Goal: Task Accomplishment & Management: Manage account settings

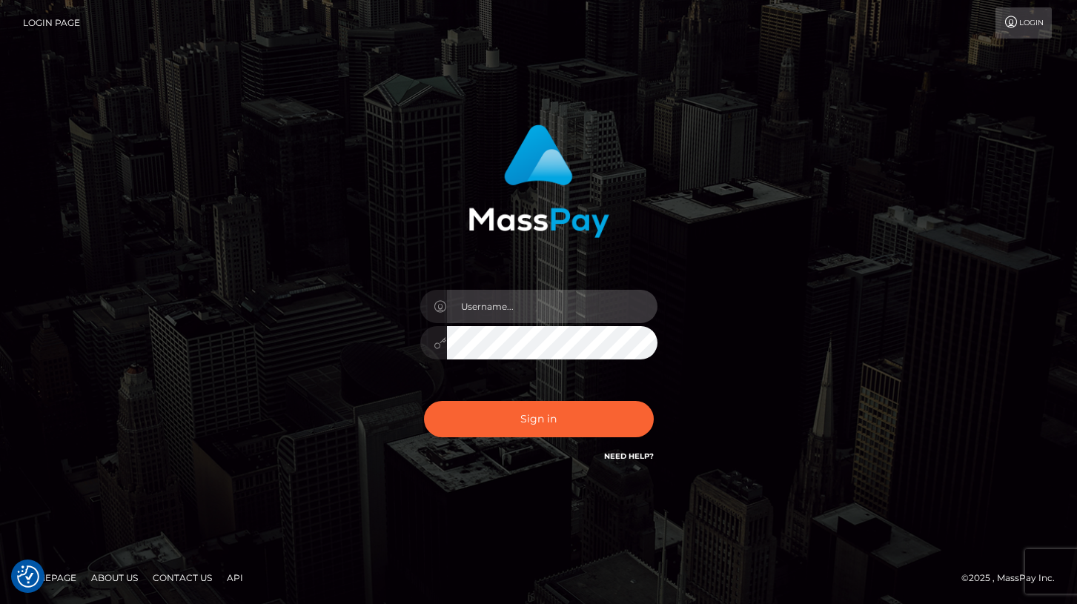
type input "[PERSON_NAME]"
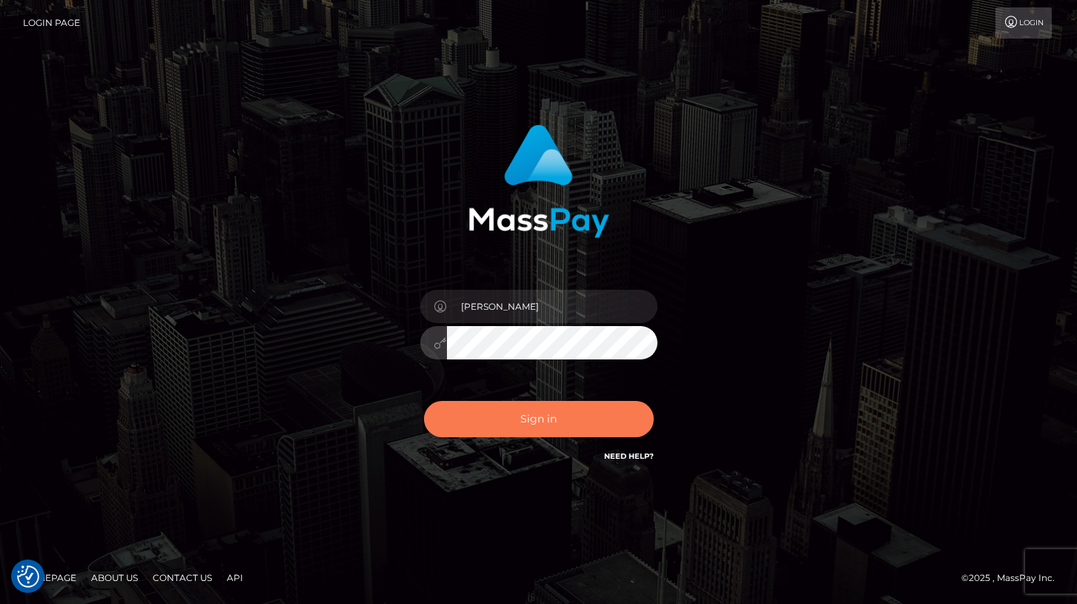
click at [499, 405] on button "Sign in" at bounding box center [539, 419] width 230 height 36
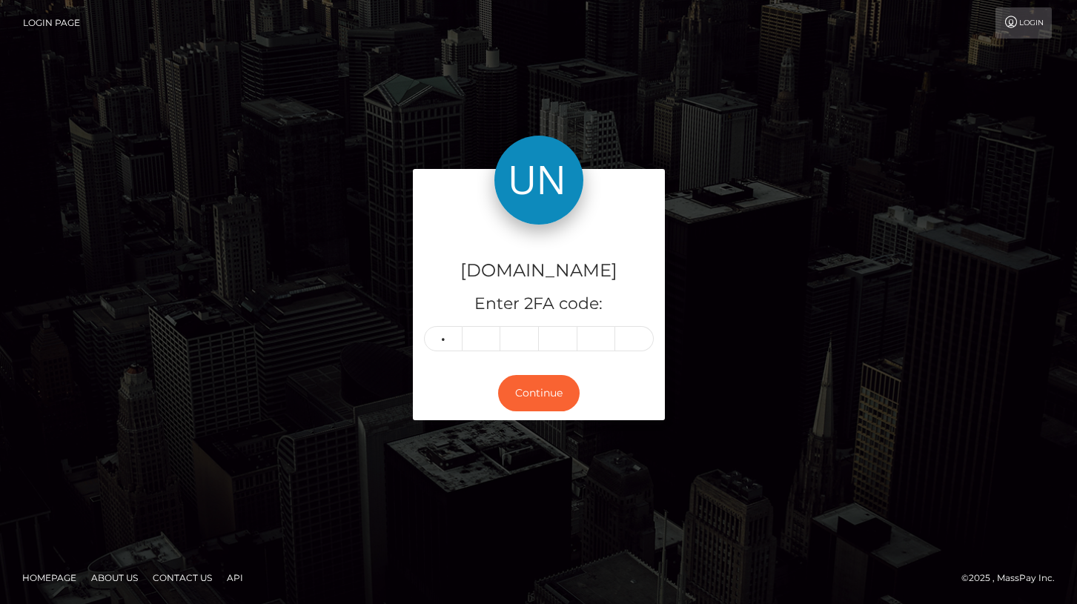
type input "7"
type input "5"
type input "8"
type input "9"
type input "5"
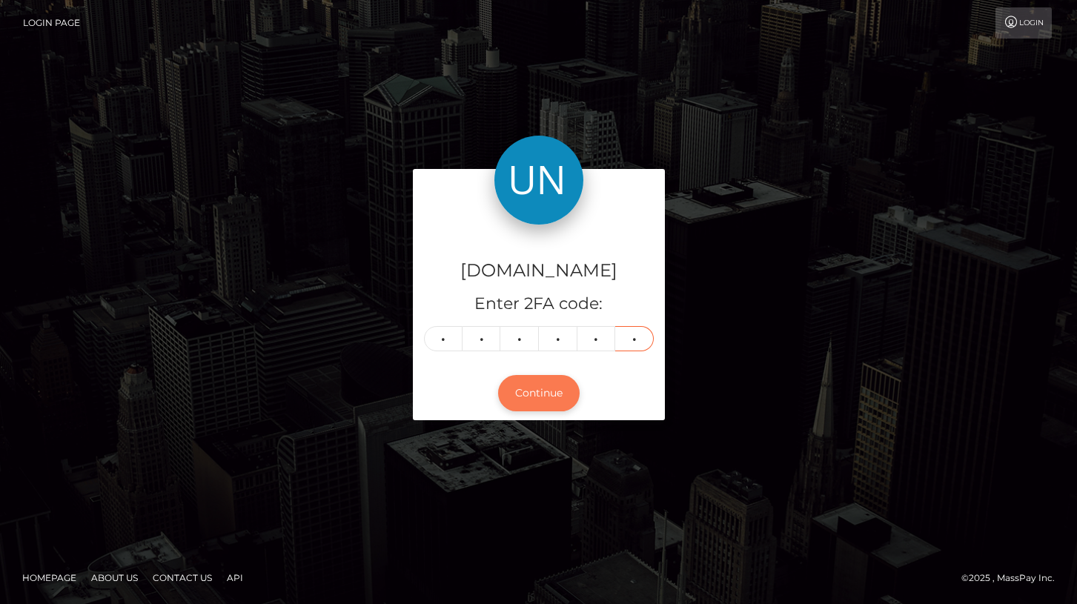
type input "2"
click at [547, 400] on button "Continue" at bounding box center [539, 393] width 82 height 36
click at [538, 400] on button "Continue" at bounding box center [539, 393] width 82 height 36
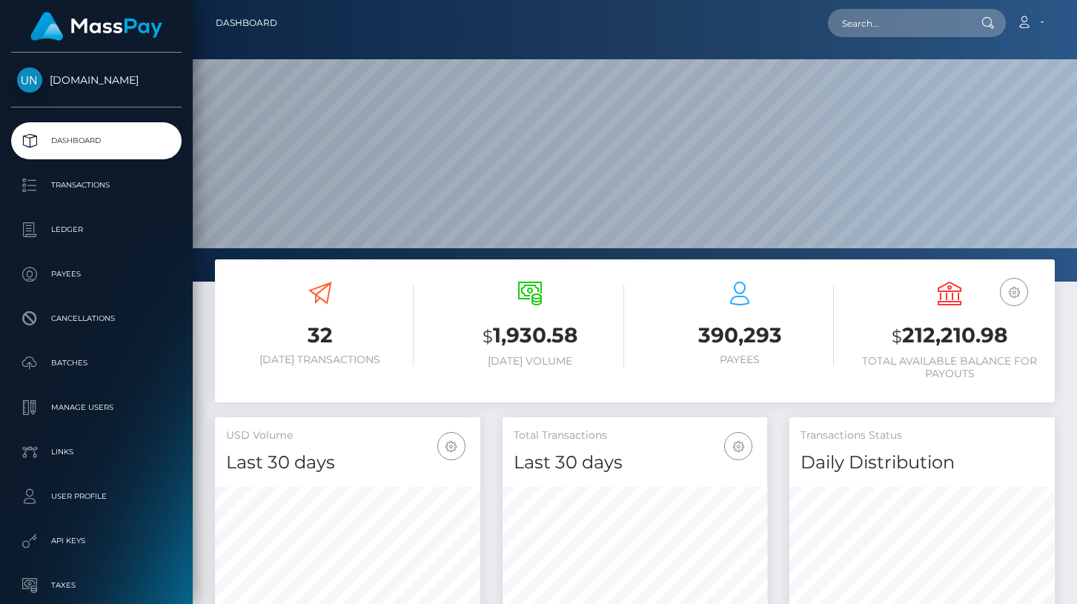
scroll to position [262, 265]
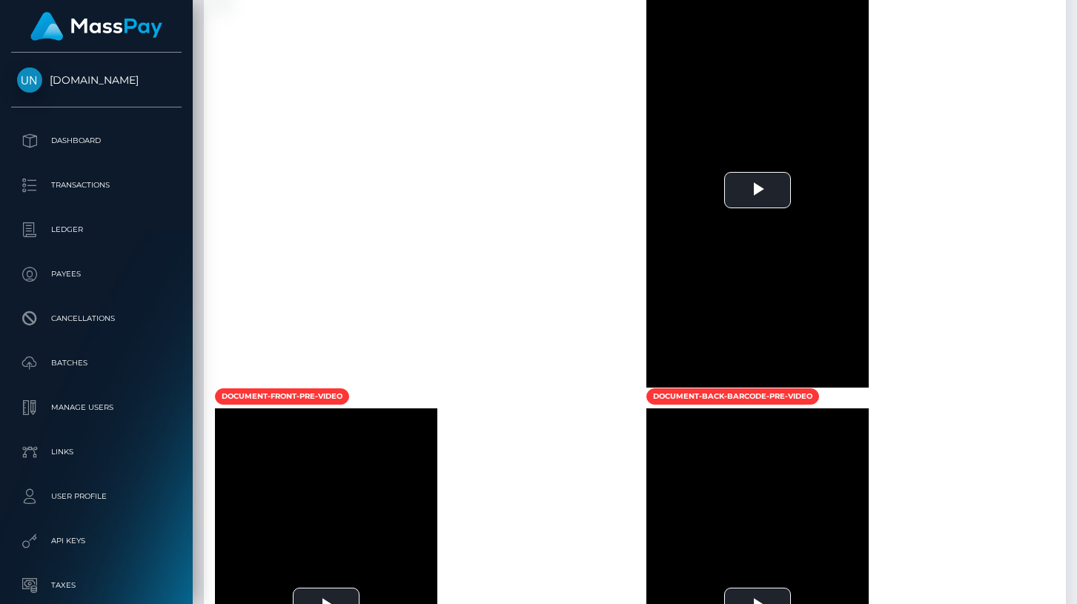
scroll to position [1031, 0]
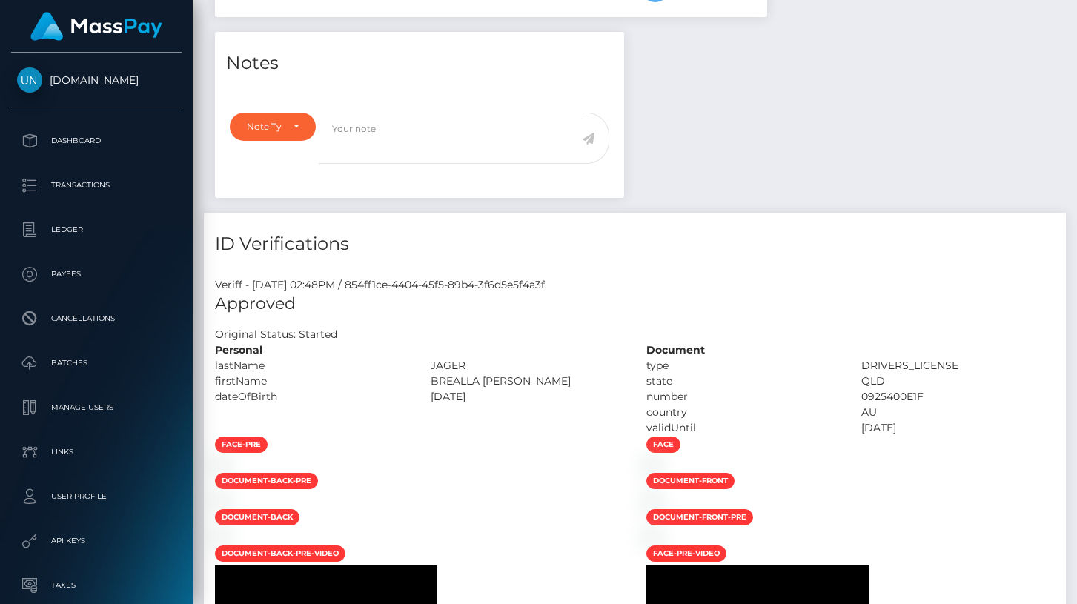
scroll to position [667, 0]
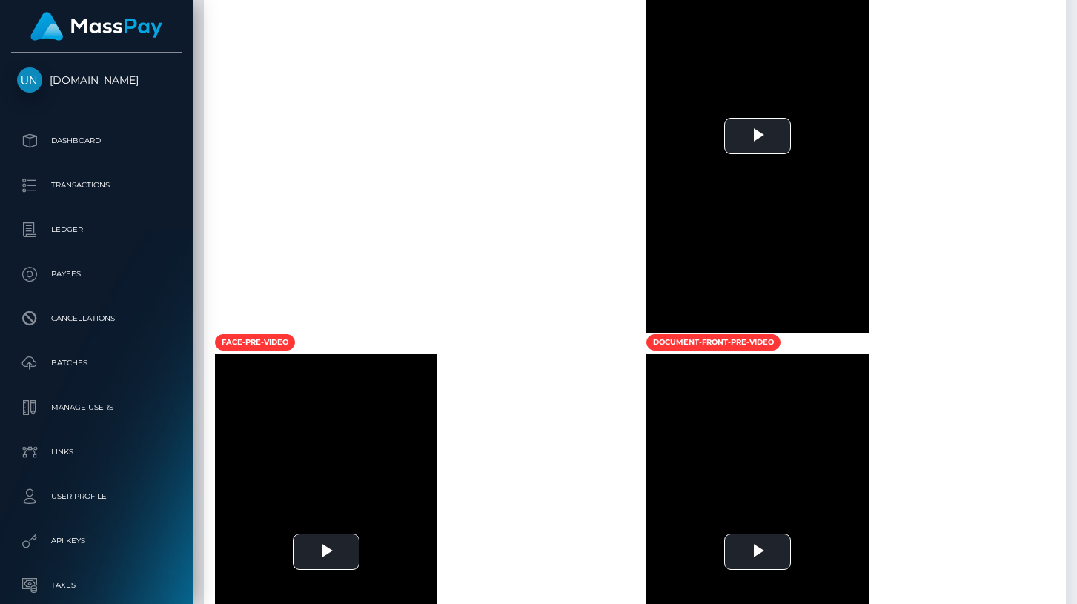
scroll to position [1283, 0]
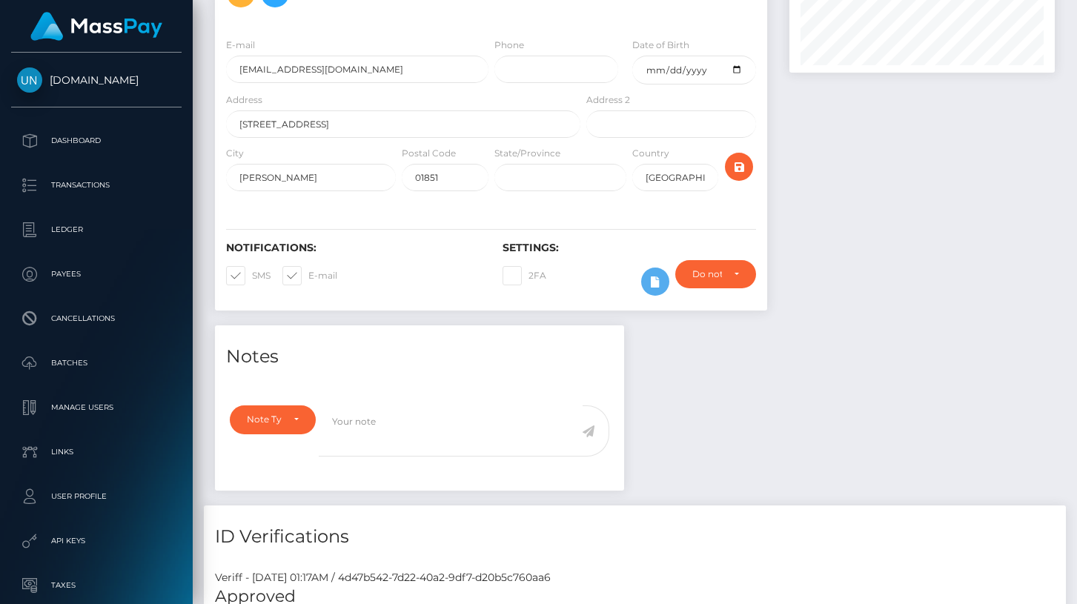
scroll to position [945, 0]
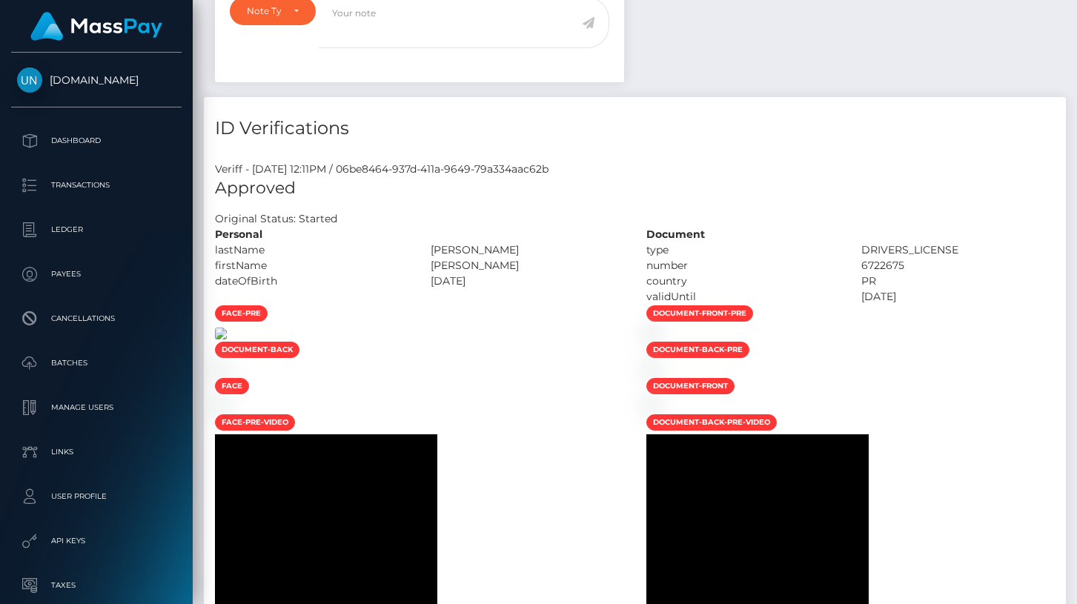
scroll to position [836, 0]
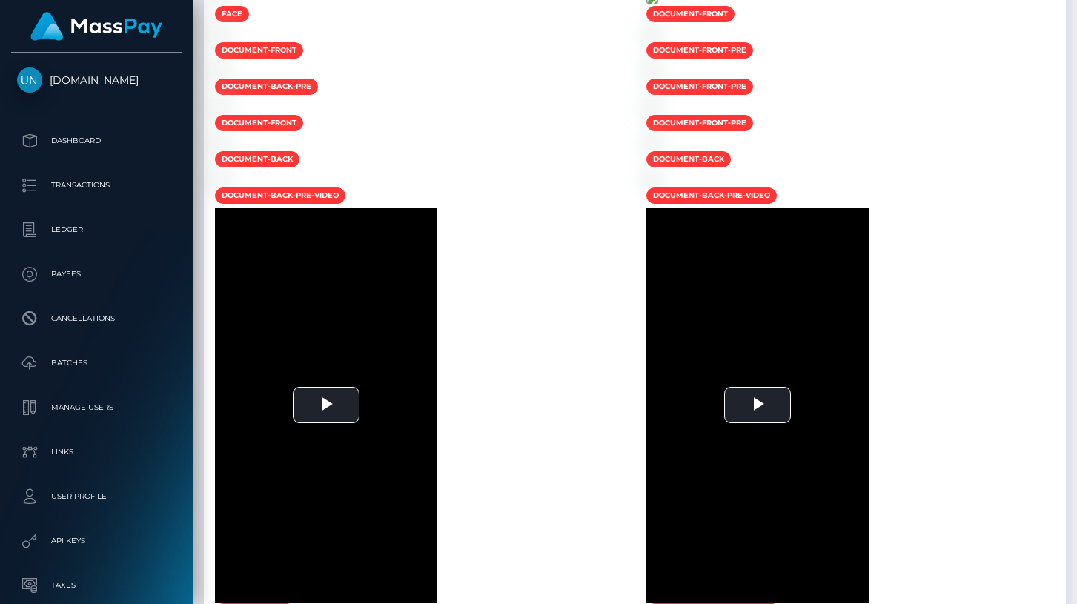
scroll to position [873, 0]
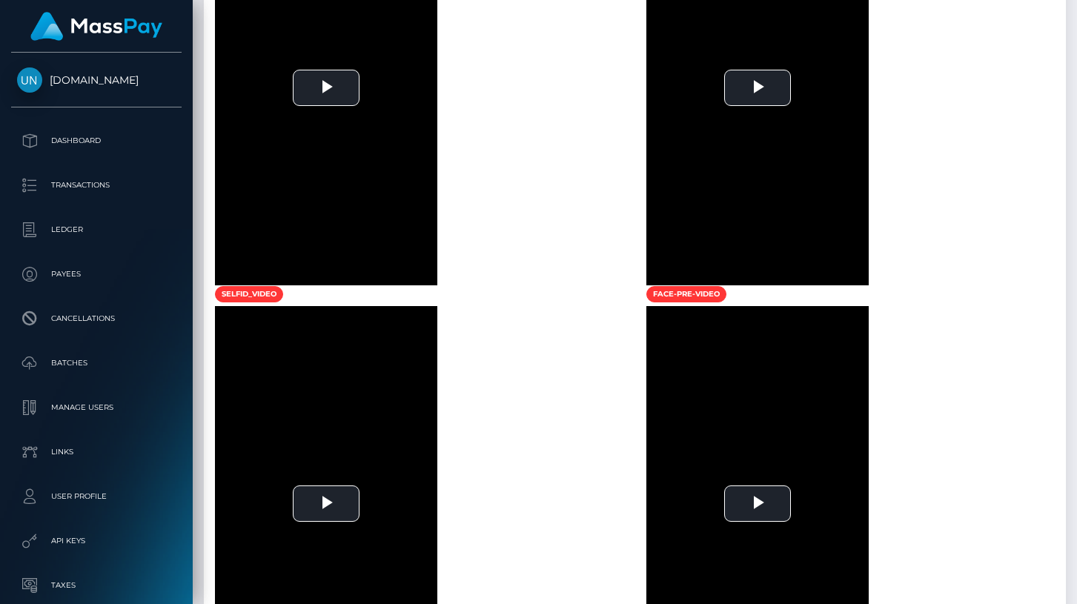
scroll to position [1183, 0]
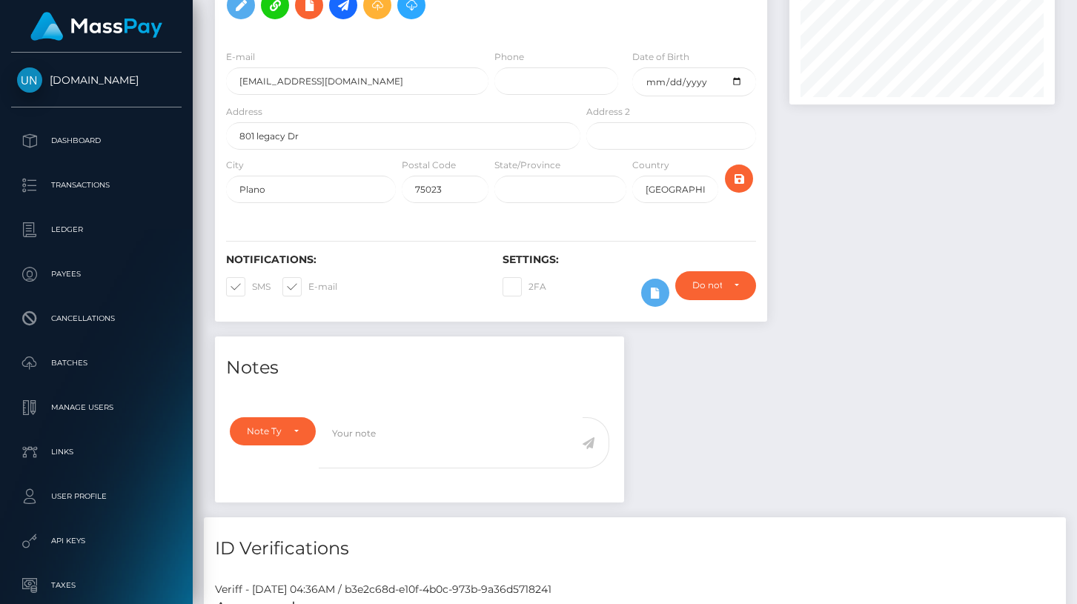
scroll to position [732, 0]
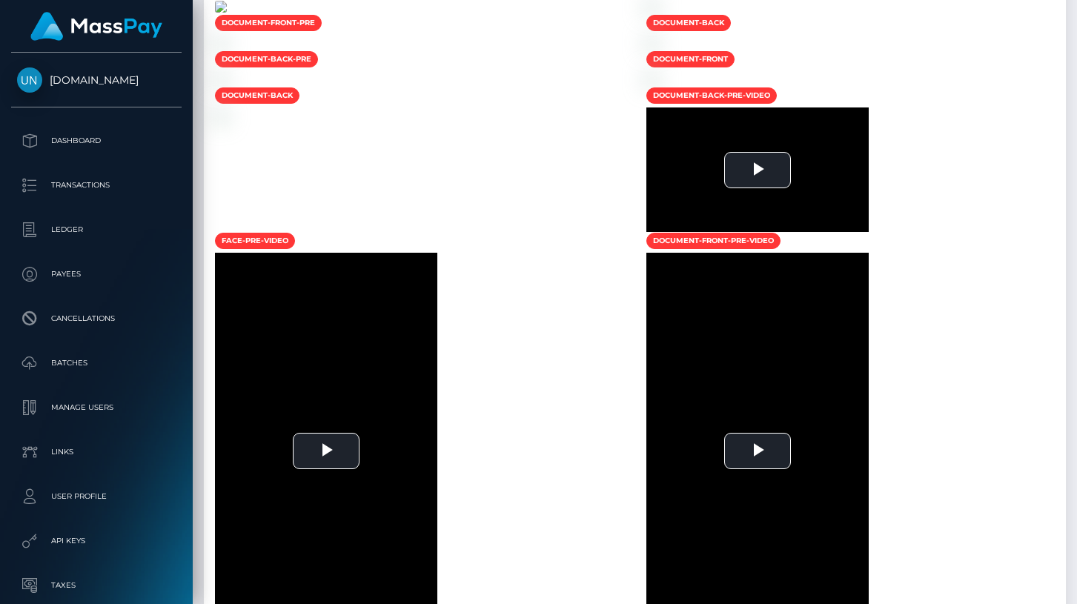
scroll to position [178, 265]
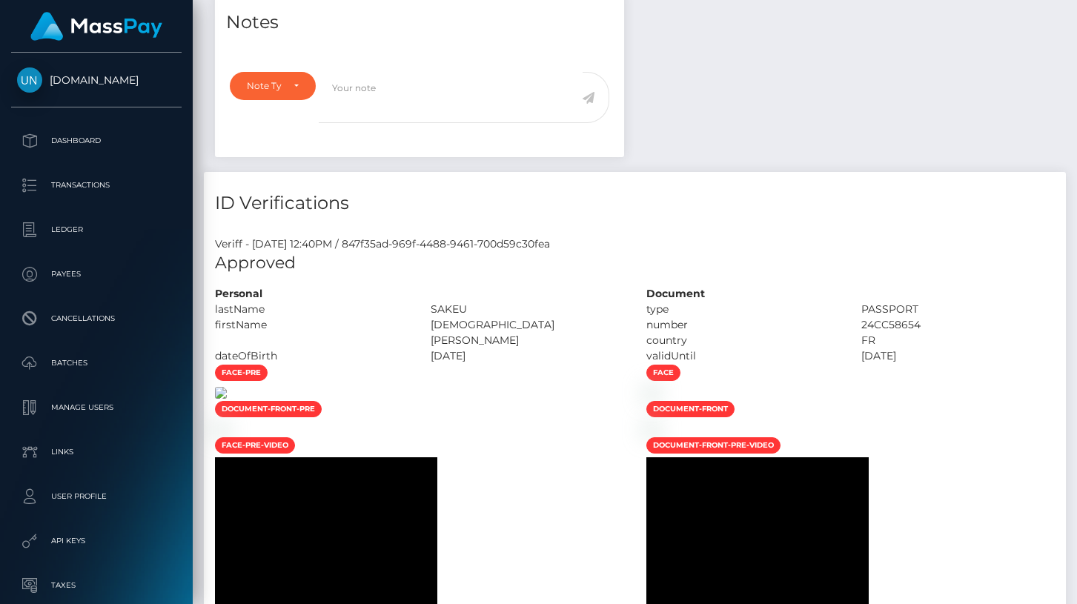
scroll to position [729, 0]
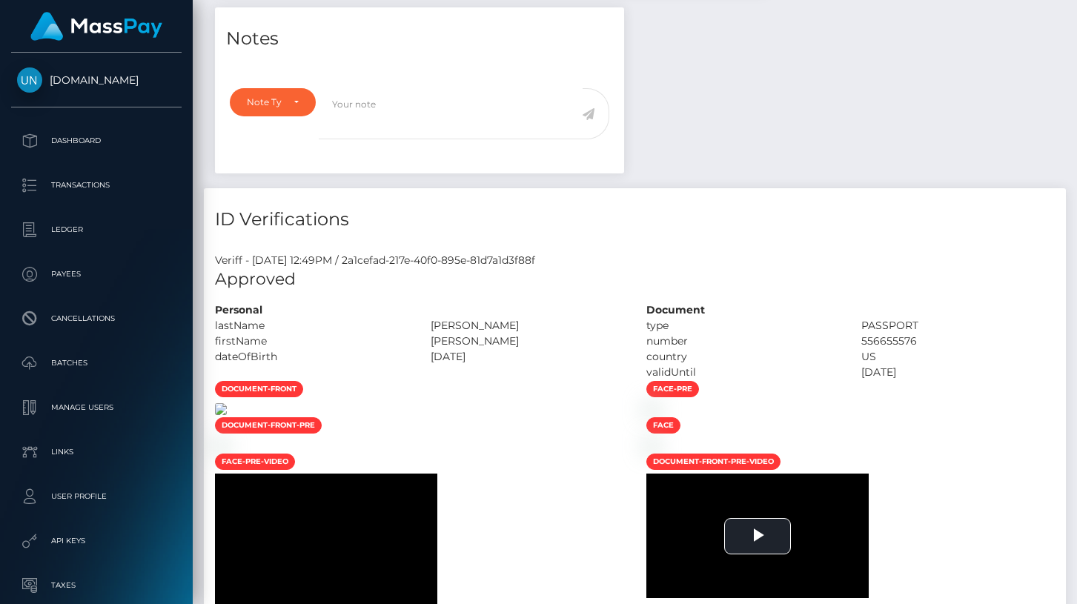
scroll to position [676, 0]
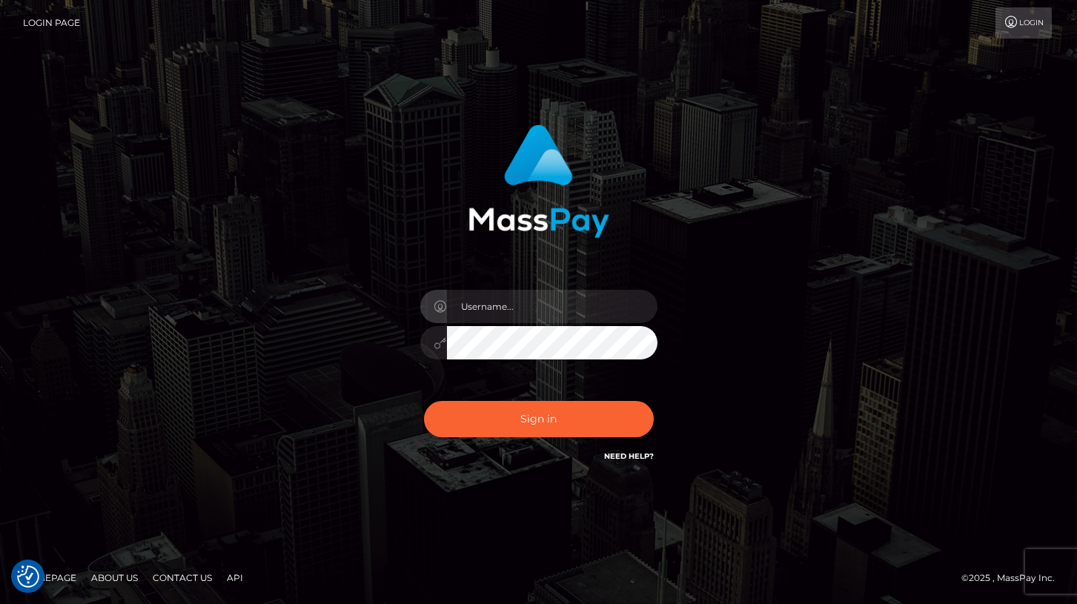
checkbox input "true"
